Goal: Information Seeking & Learning: Learn about a topic

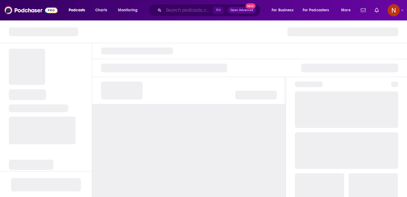
click at [170, 8] on input "Search podcasts, credits, & more..." at bounding box center [189, 10] width 50 height 9
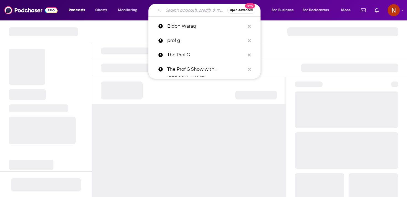
paste input "Sachs Realty Podcast - Todd Sachs | Real Estate Commentator"
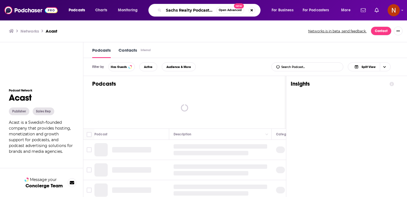
type input "Sachs Realty Podcast - Todd Sachs | Real Estate Commentator"
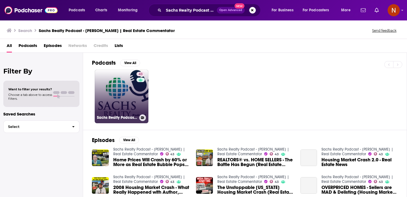
click at [127, 99] on link "43 Sachs Realty Podcast - Todd Sachs | Real Estate Commentator" at bounding box center [122, 97] width 54 height 54
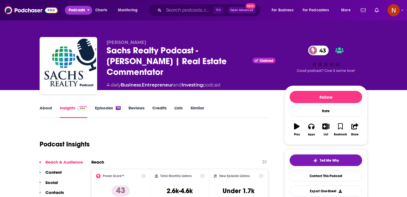
click at [74, 11] on span "Podcasts" at bounding box center [77, 10] width 16 height 8
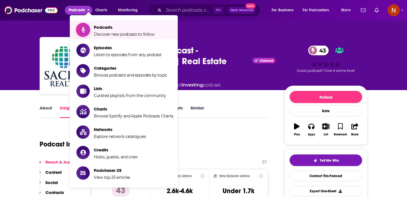
click at [91, 26] on link "Podcasts Discover new podcasts to follow" at bounding box center [124, 30] width 97 height 14
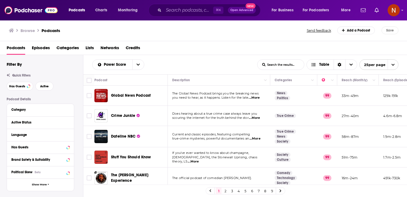
click at [70, 14] on span "Podcasts" at bounding box center [77, 10] width 16 height 8
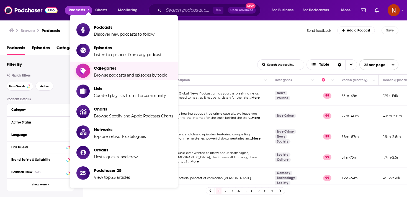
click at [96, 66] on span "Categories" at bounding box center [130, 68] width 73 height 5
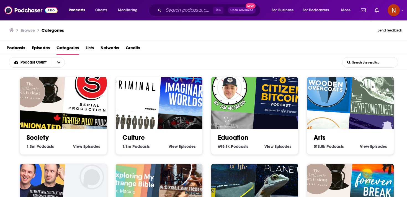
click at [377, 63] on input "List Search Input" at bounding box center [370, 63] width 55 height 10
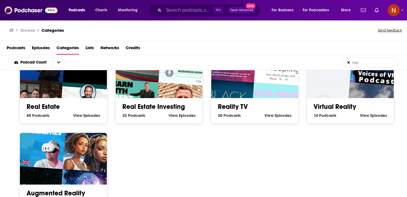
scroll to position [28, 0]
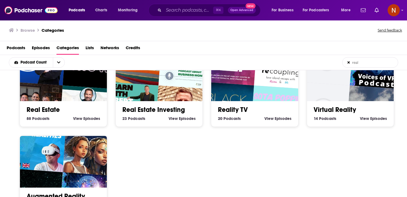
type input "real"
click at [76, 93] on img "Robnett’s Real Estate Rundown" at bounding box center [87, 114] width 56 height 56
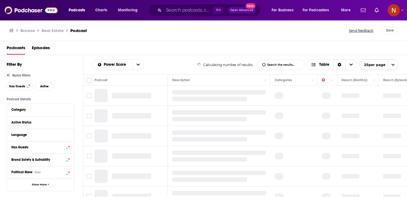
click at [119, 115] on div at bounding box center [131, 116] width 39 height 6
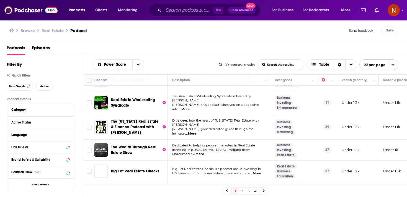
scroll to position [437, 0]
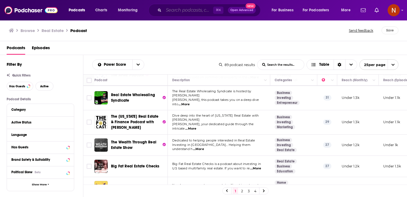
click at [198, 10] on input "Search podcasts, credits, & more..." at bounding box center [189, 10] width 50 height 9
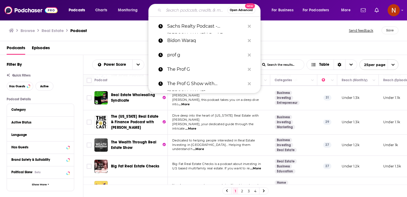
paste input "The Daily Brief"
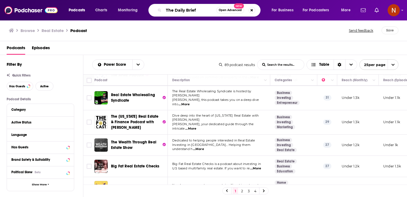
type input "The Daily Brief"
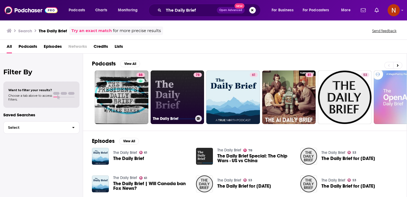
click at [170, 90] on link "78 The Daily Brief" at bounding box center [178, 98] width 54 height 54
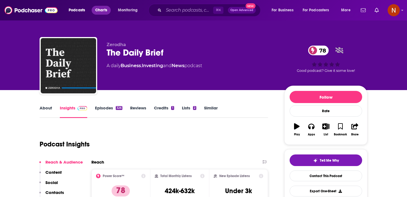
click at [104, 9] on span "Charts" at bounding box center [101, 10] width 12 height 8
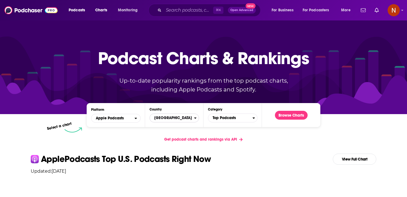
click at [167, 121] on span "[GEOGRAPHIC_DATA]" at bounding box center [172, 118] width 44 height 9
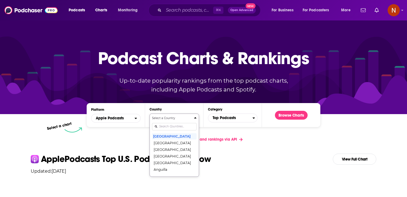
click at [167, 127] on input "Countries" at bounding box center [174, 126] width 45 height 7
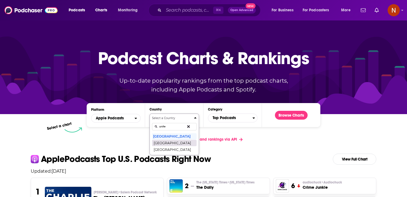
type input "unite"
click at [169, 143] on button "United Arab Emirates" at bounding box center [174, 143] width 45 height 7
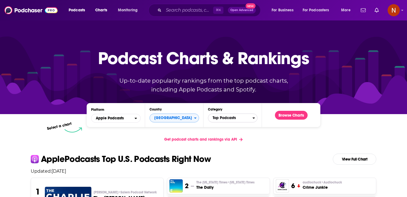
click at [224, 122] on span "Top Podcasts" at bounding box center [230, 118] width 44 height 9
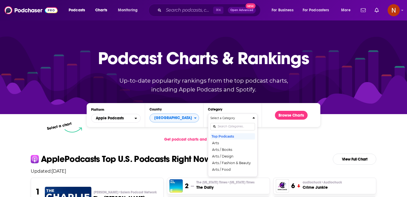
click at [224, 122] on div "Categories" at bounding box center [232, 126] width 45 height 13
click at [227, 125] on div "Select a Category Top Podcasts Arts Arts / Books Arts / Design Arts / Fashion &…" at bounding box center [232, 145] width 45 height 58
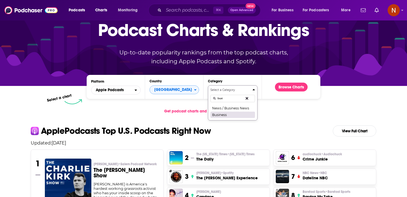
type input "busi"
click at [225, 114] on button "Business" at bounding box center [232, 115] width 45 height 7
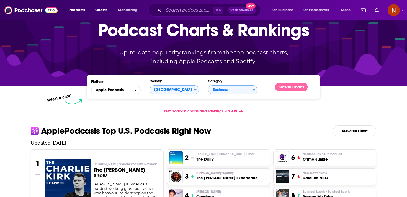
click at [290, 89] on button "Browse Charts" at bounding box center [291, 87] width 33 height 9
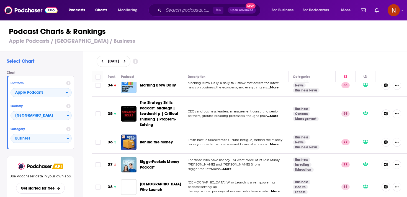
scroll to position [769, 0]
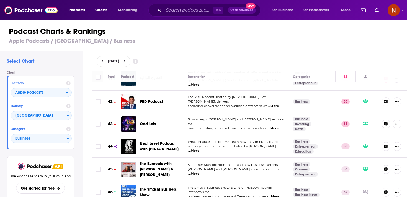
click at [260, 115] on td "Bloomberg's Joe Weisenthal and Tracy Alloway explore the most interesting topic…" at bounding box center [235, 124] width 105 height 22
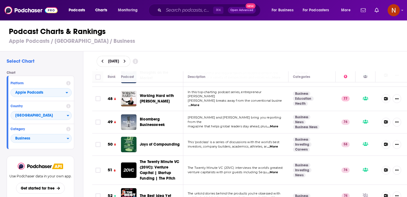
scroll to position [1092, 0]
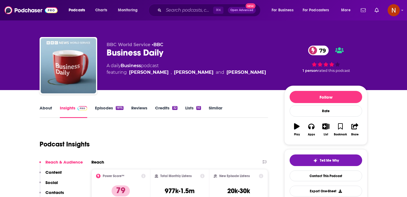
click at [142, 55] on div "Business Daily 79" at bounding box center [191, 52] width 169 height 11
copy div "Business Daily 79"
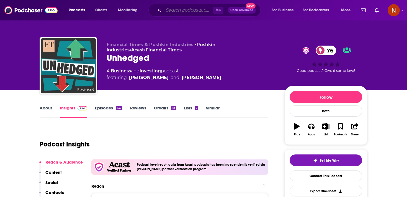
click at [173, 8] on input "Search podcasts, credits, & more..." at bounding box center [189, 10] width 50 height 9
paste input "رؤى السوق المالية للمتداولين | Crystal Ball Markets"
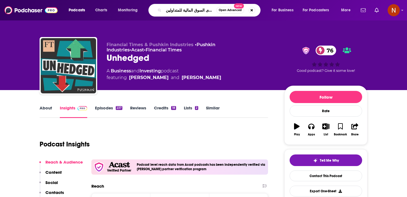
type input "رؤى السوق المالية للمتداولين | Crystal Ball Markets"
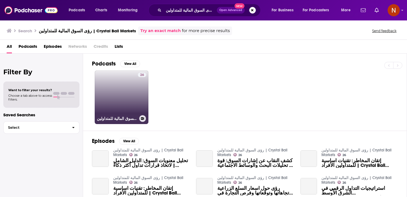
click at [135, 110] on link "26 رؤى السوق المالية للمتداولين | Crystal Ball Markets" at bounding box center [122, 98] width 54 height 54
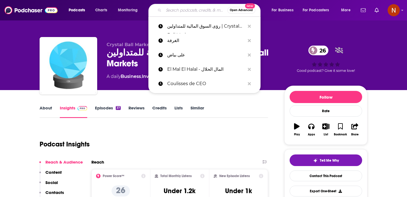
click at [178, 13] on input "Search podcasts, credits, & more..." at bounding box center [196, 10] width 64 height 9
paste input "المستثمر الذكي"
type input "المستثمر الذكي"
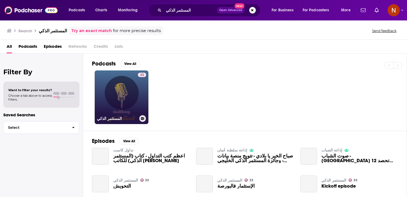
click at [133, 102] on link "33 المستثمر الذكي" at bounding box center [122, 98] width 54 height 54
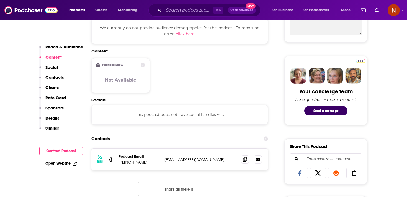
scroll to position [232, 0]
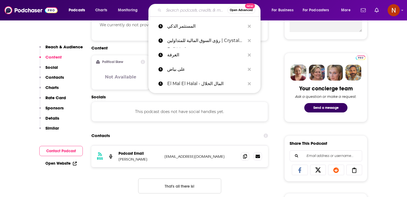
click at [178, 13] on input "Search podcasts, credits, & more..." at bounding box center [196, 10] width 64 height 9
paste input "سوالف ساس | ساس بالعربي"
type input "سوالف ساس | ساس بالعربي"
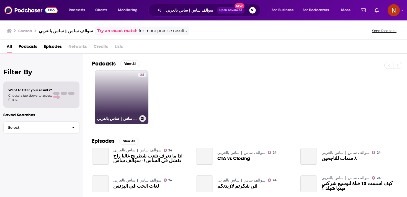
click at [140, 89] on div "24" at bounding box center [142, 94] width 8 height 43
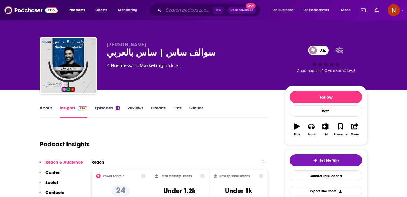
click at [201, 9] on input "Search podcasts, credits, & more..." at bounding box center [189, 10] width 50 height 9
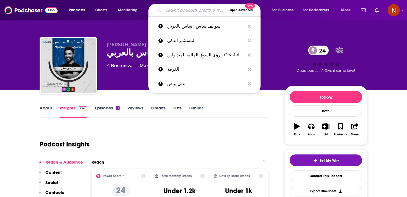
paste input "بودكاست نفسية الشركات"
type input "بودكاست نفسية الشركات"
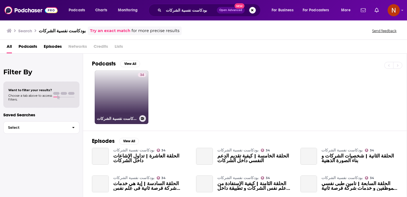
click at [124, 92] on link "34 بودكاست نفسية الشركات" at bounding box center [122, 98] width 54 height 54
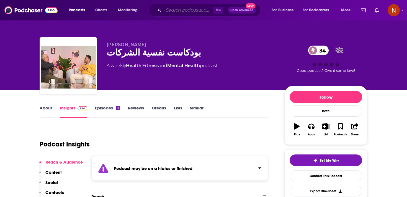
click at [187, 14] on input "Search podcasts, credits, & more..." at bounding box center [189, 10] width 50 height 9
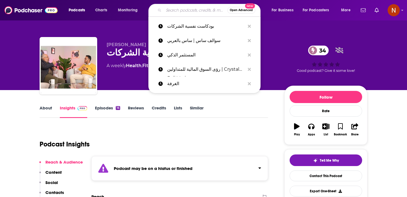
paste input "صراع السوق"
type input "صراع السوق"
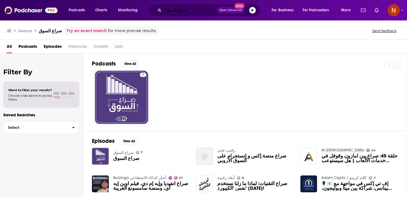
click at [184, 10] on input "صراع السوق" at bounding box center [190, 10] width 53 height 9
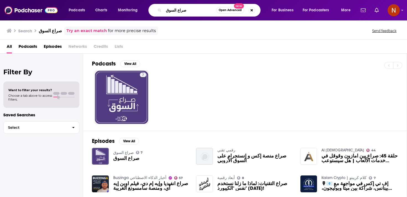
click at [184, 10] on input "صراع السوق" at bounding box center [190, 10] width 53 height 9
paste input "G.Talks - The Podcast for Dreamers"
type input "G.Talks - The Podcast for Dreamers"
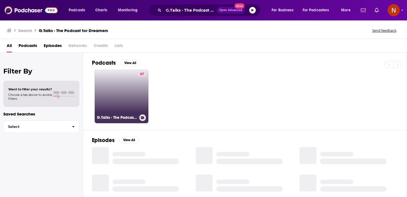
click at [121, 98] on link "67 G.Talks - The Podcast for Dreamers" at bounding box center [122, 97] width 54 height 54
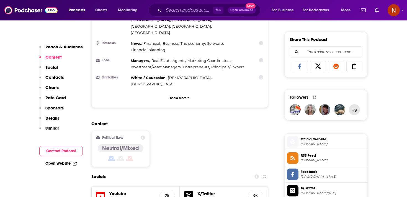
scroll to position [387, 0]
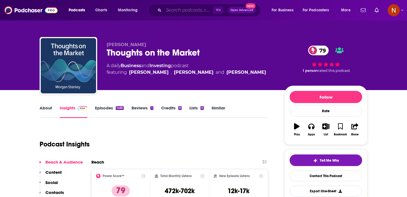
click at [176, 14] on input "Search podcasts, credits, & more..." at bounding box center [189, 10] width 50 height 9
paste input "Playlist Business : les meilleurs podcasts entreprenariat"
type input "Playlist Business : les meilleurs podcasts entreprenariat"
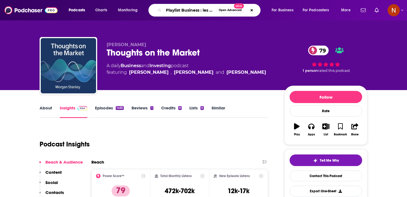
scroll to position [0, 65]
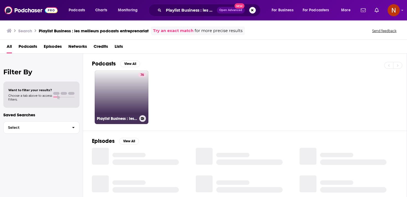
click at [127, 92] on link "76 Playlist Business : les meilleurs podcasts entreprenariat" at bounding box center [122, 98] width 54 height 54
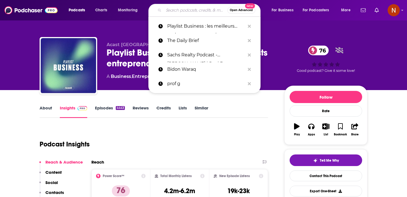
click at [174, 9] on input "Search podcasts, credits, & more..." at bounding box center [196, 10] width 64 height 9
paste input "C'est votre argent"
type input "C'est votre argent"
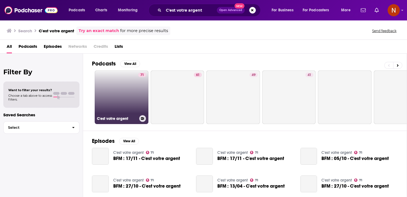
click at [126, 90] on link "71 C'est votre argent" at bounding box center [122, 98] width 54 height 54
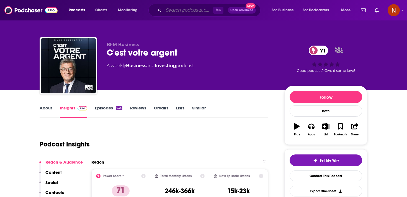
click at [182, 12] on input "Search podcasts, credits, & more..." at bounding box center [189, 10] width 50 height 9
paste input "Choses à Savoir ÉCONOMIE"
type input "Choses à Savoir ÉCONOMIE"
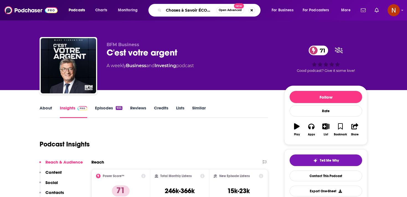
scroll to position [0, 8]
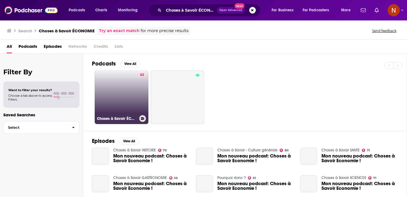
click at [123, 93] on link "63 Choses à Savoir ÉCONOMIE" at bounding box center [122, 98] width 54 height 54
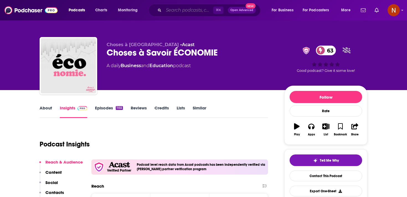
click at [182, 11] on input "Search podcasts, credits, & more..." at bounding box center [189, 10] width 50 height 9
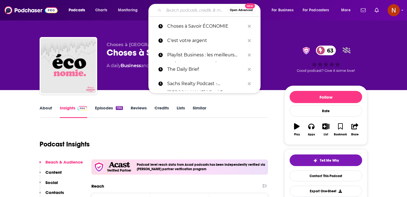
paste input "Happy Work - Bien-être au travail et management bienveillant"
type input "Happy Work - Bien-être au travail et management bienveillant"
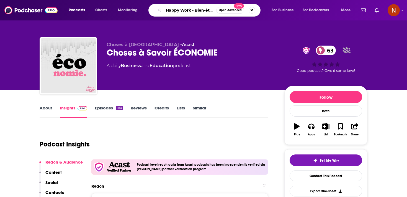
scroll to position [0, 79]
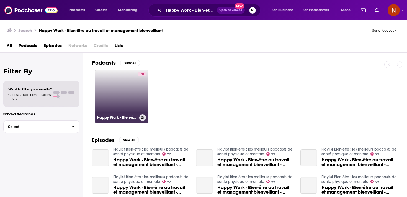
click at [127, 96] on link "70 Happy Work - Bien-être au travail et management bienveillant" at bounding box center [122, 97] width 54 height 54
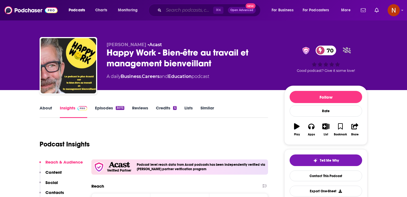
click at [191, 11] on input "Search podcasts, credits, & more..." at bounding box center [189, 10] width 50 height 9
paste input "Constructing New Wor(l)ds [French]"
type input "Constructing New Wor(l)ds [French]"
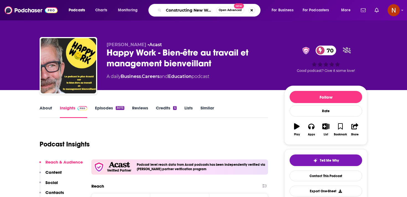
scroll to position [0, 25]
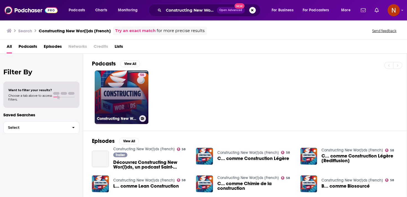
click at [138, 98] on div "58" at bounding box center [142, 94] width 8 height 43
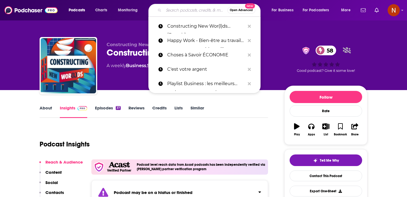
click at [197, 13] on input "Search podcasts, credits, & more..." at bounding box center [196, 10] width 64 height 9
type input "v"
paste input "Le monde qui bouge"
type input "Le monde qui bouge"
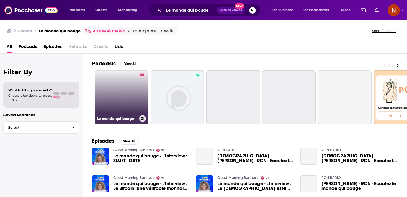
click at [128, 102] on link "66 Le monde qui bouge" at bounding box center [122, 98] width 54 height 54
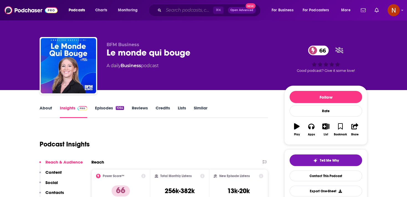
click at [192, 12] on input "Search podcasts, credits, & more..." at bounding box center [189, 10] width 50 height 9
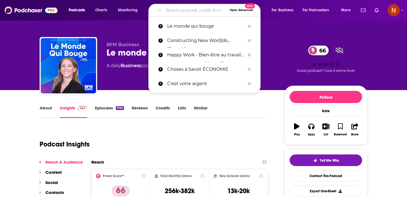
paste input "Dividende Club : Vivre libre grâce à la bourse"
type input "Dividende Club : Vivre libre grâce à la bourse"
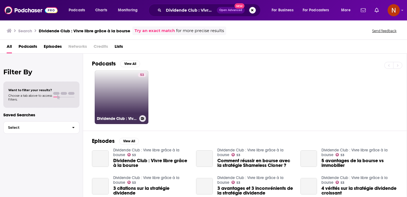
click at [131, 97] on link "53 Dividende Club : Vivre libre grâce à la bourse" at bounding box center [122, 98] width 54 height 54
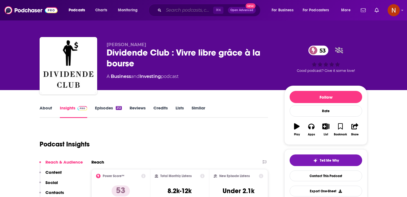
click at [183, 8] on input "Search podcasts, credits, & more..." at bounding box center [189, 10] width 50 height 9
paste input "Coulisses de CEO"
type input "Coulisses de CEO"
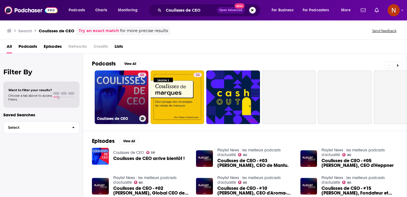
click at [138, 94] on div "58" at bounding box center [142, 94] width 8 height 43
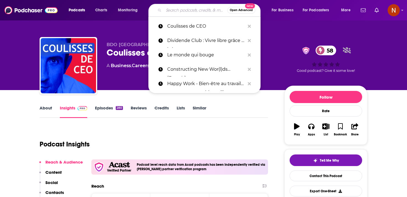
click at [171, 11] on input "Search podcasts, credits, & more..." at bounding box center [196, 10] width 64 height 9
paste input "El Mal El Halal - المال الحلال"
type input "El Mal El Halal - المال الحلال"
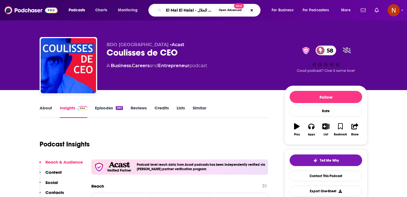
scroll to position [0, 2]
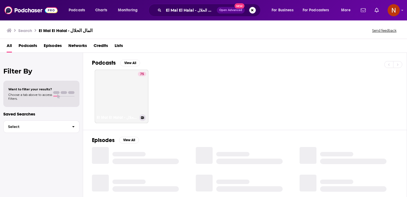
click at [121, 95] on link "75 El Mal El Halal - المال الحلال" at bounding box center [122, 97] width 54 height 54
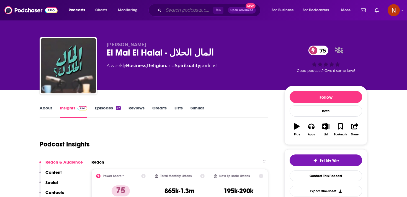
click at [194, 12] on input "Search podcasts, credits, & more..." at bounding box center [189, 10] width 50 height 9
paste input "على بياض"
type input "على بياض"
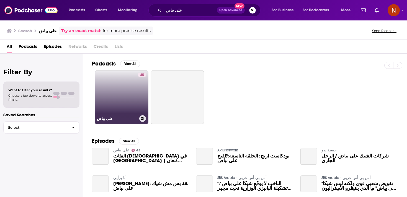
click at [119, 95] on link "45 على بياض" at bounding box center [122, 98] width 54 height 54
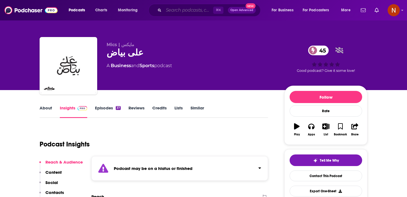
click at [182, 8] on input "Search podcasts, credits, & more..." at bounding box center [189, 10] width 50 height 9
paste input "الغرفة"
type input "الغرفة"
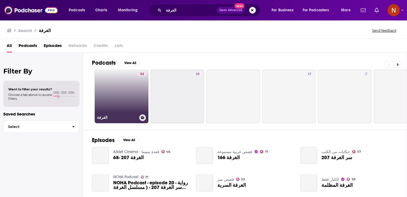
click at [129, 83] on link "54 الغرفة" at bounding box center [122, 97] width 54 height 54
